Goal: Transaction & Acquisition: Purchase product/service

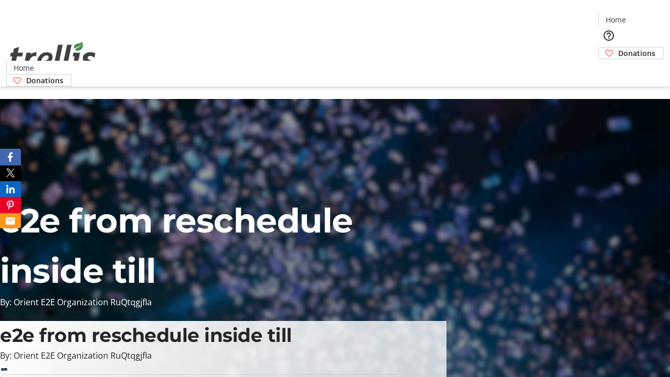
click at [618, 48] on span "Donations" at bounding box center [636, 53] width 37 height 11
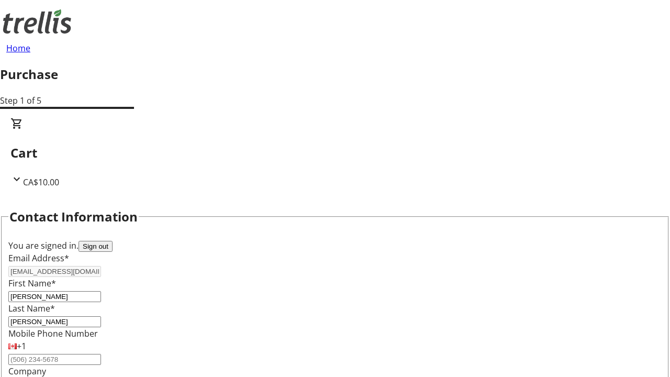
scroll to position [170, 0]
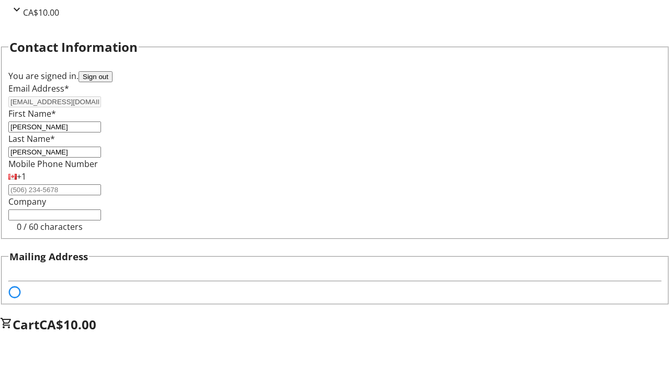
select select "BC"
select select "CA"
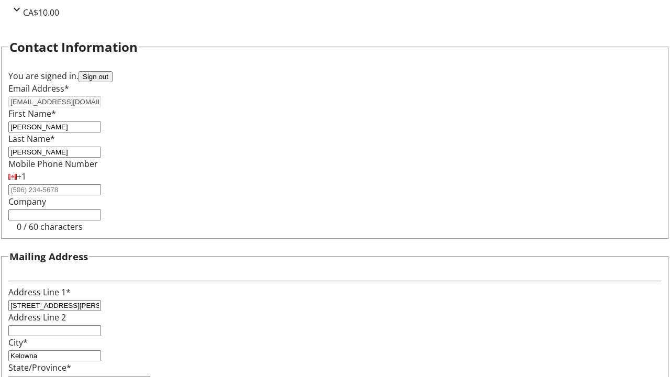
type input "V1Y 0C2"
